Goal: Task Accomplishment & Management: Manage account settings

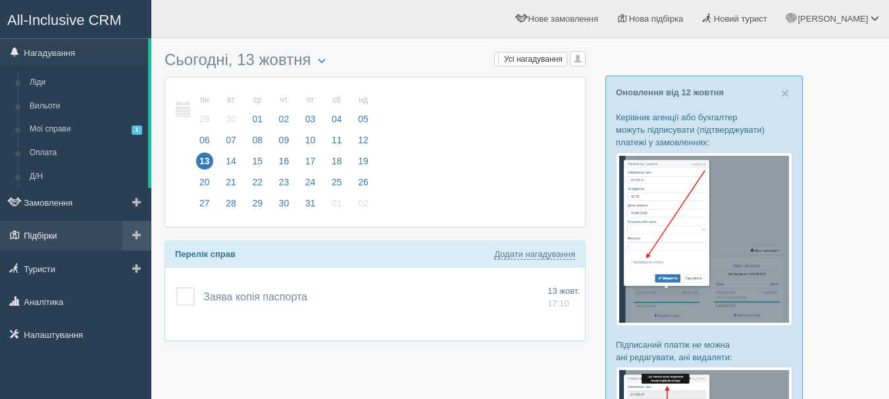
click at [48, 230] on link "Підбірки" at bounding box center [75, 235] width 151 height 29
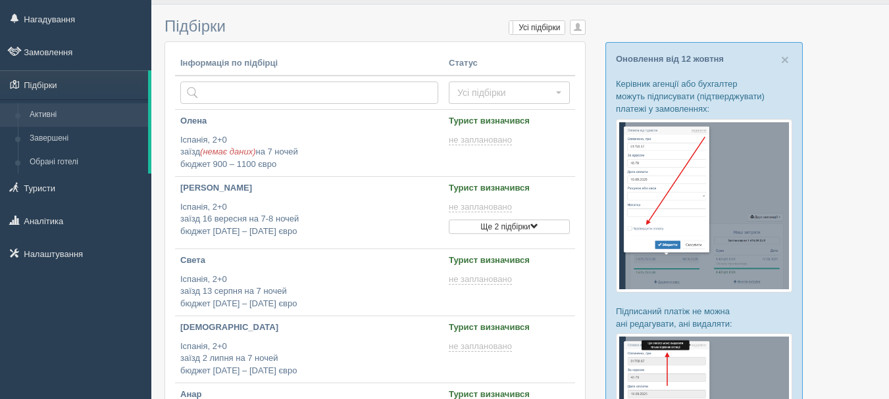
scroll to position [66, 0]
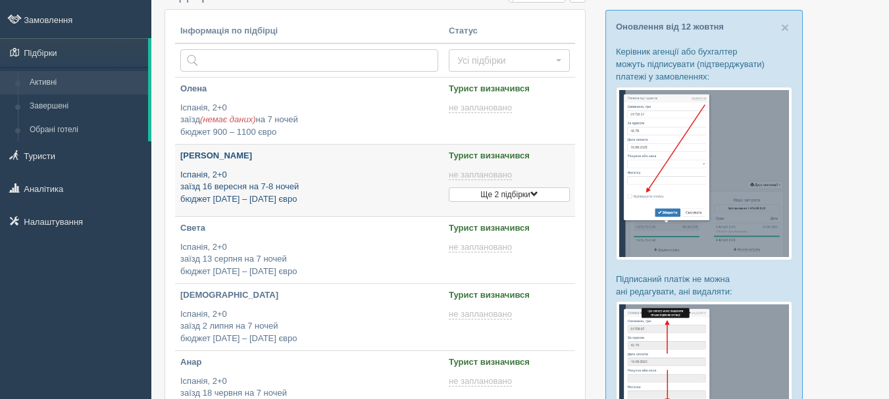
type input "2025-10-13 15:20"
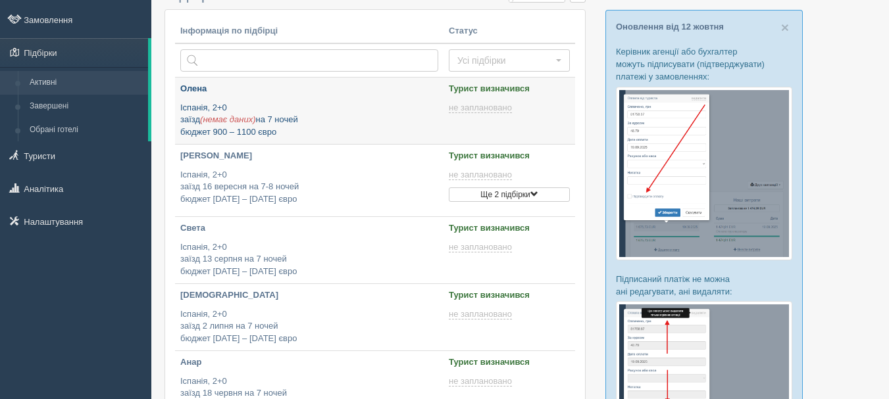
type input "2025-10-13 13:00"
click at [287, 102] on p "Іспанія, 2+0 заїзд (немає даних) на 7 ночей бюджет 900 – 1100 євро" at bounding box center [309, 120] width 258 height 37
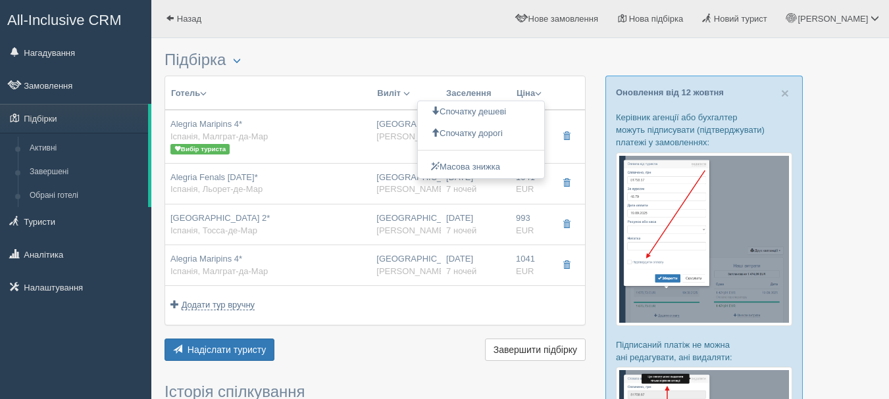
click at [562, 97] on th at bounding box center [567, 93] width 35 height 34
click at [398, 89] on span "Виліт" at bounding box center [389, 93] width 24 height 10
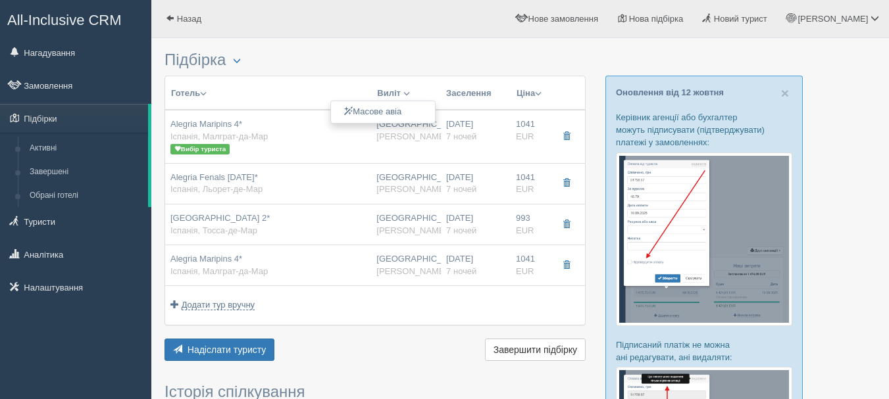
click at [472, 100] on th "Заселення" at bounding box center [476, 93] width 70 height 34
click at [473, 93] on th "Заселення" at bounding box center [476, 93] width 70 height 34
click at [524, 97] on button "Ціна" at bounding box center [529, 93] width 26 height 14
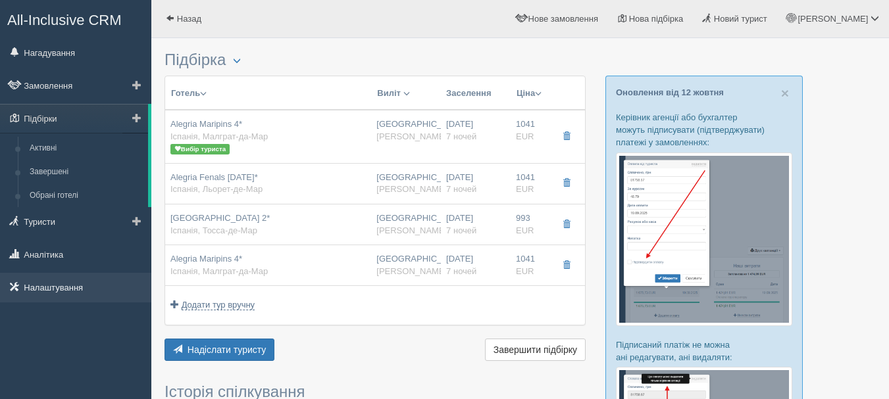
click at [34, 287] on link "Налаштування" at bounding box center [75, 287] width 151 height 29
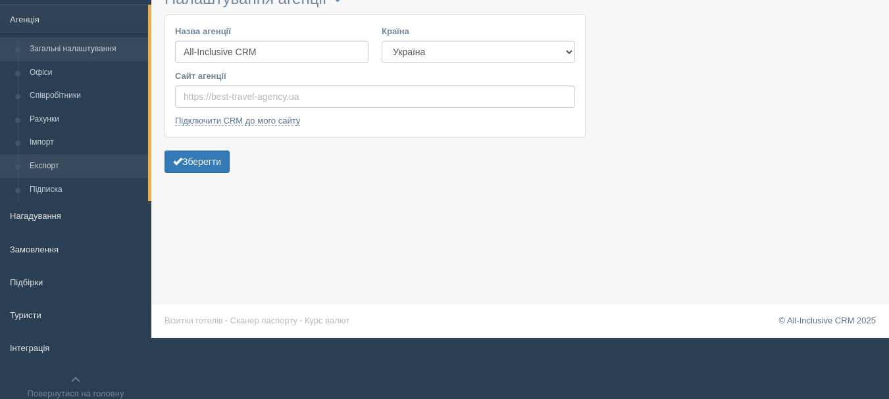
scroll to position [97, 0]
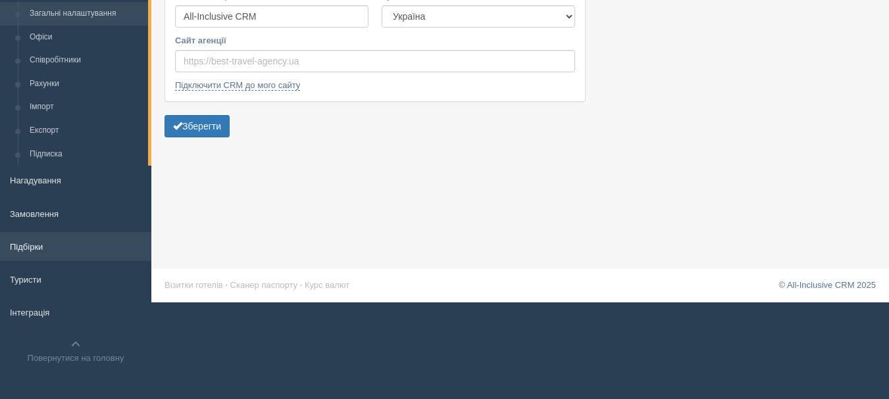
click at [57, 249] on link "Підбірки" at bounding box center [75, 246] width 151 height 29
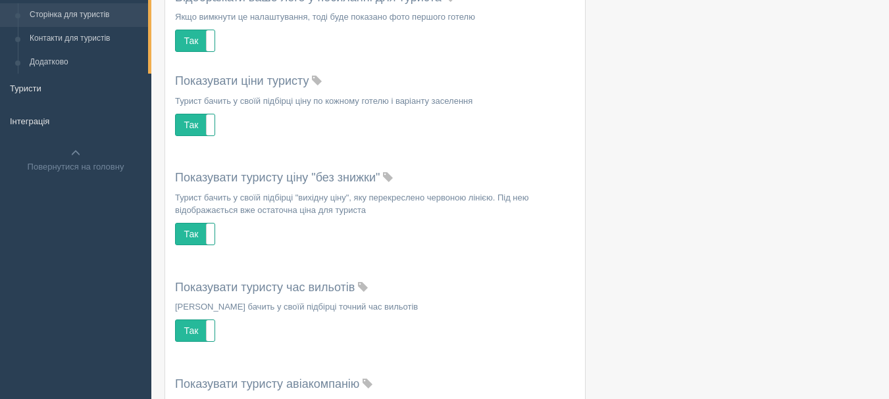
scroll to position [53, 0]
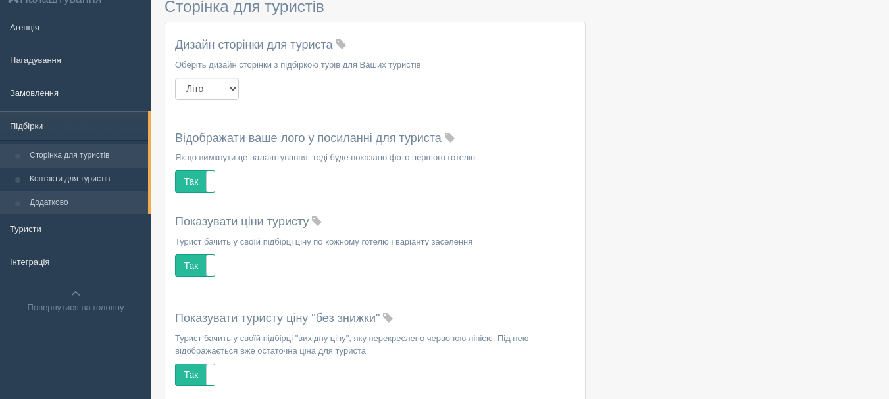
click at [62, 198] on link "Додатково" at bounding box center [86, 203] width 124 height 24
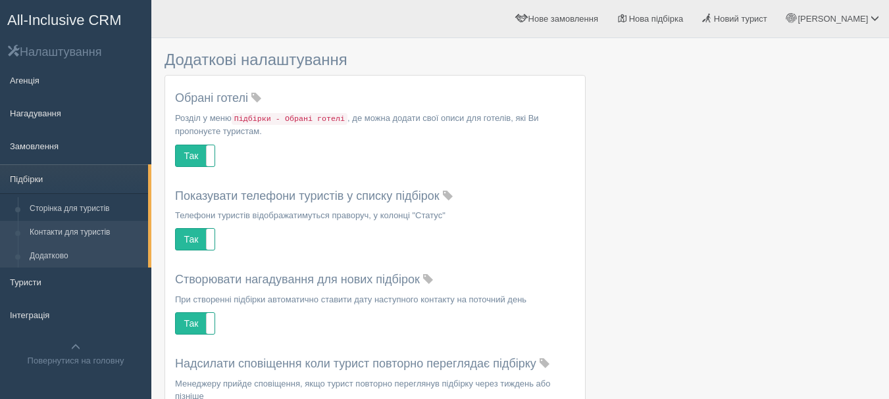
click at [120, 225] on link "Контакти для туристів" at bounding box center [86, 233] width 124 height 24
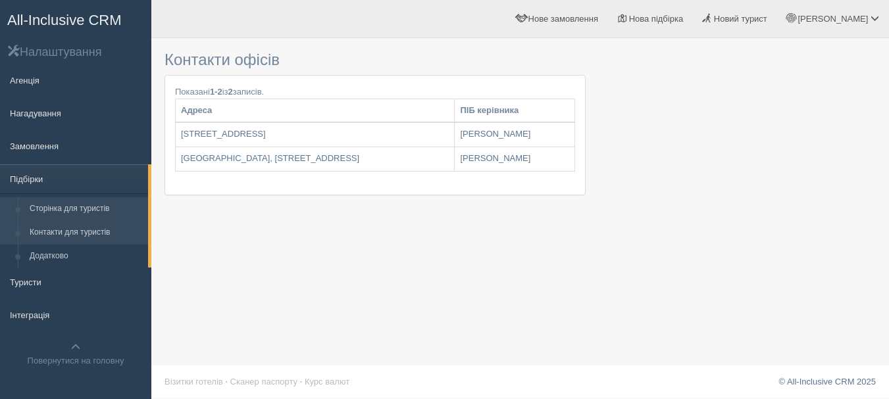
click at [115, 213] on link "Сторінка для туристів" at bounding box center [86, 209] width 124 height 24
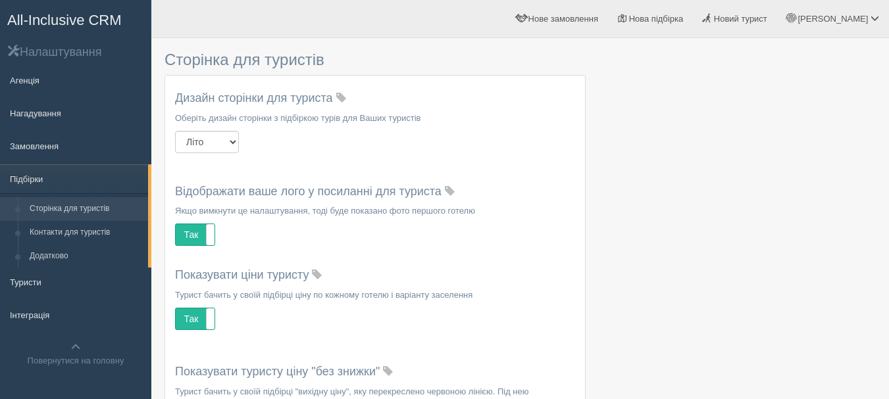
click at [93, 12] on span "All-Inclusive CRM" at bounding box center [64, 20] width 114 height 16
